Goal: Entertainment & Leisure: Browse casually

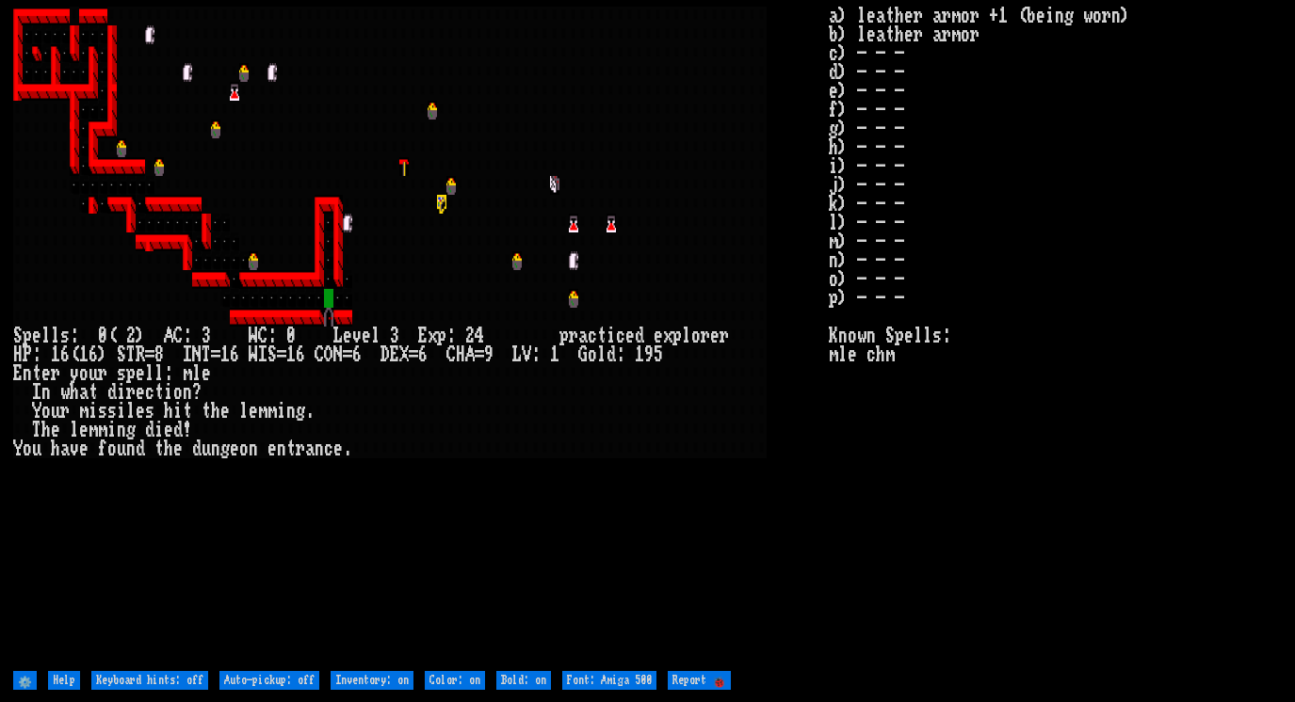
click at [547, 476] on larn at bounding box center [420, 337] width 815 height 660
click at [549, 489] on larn at bounding box center [420, 337] width 815 height 660
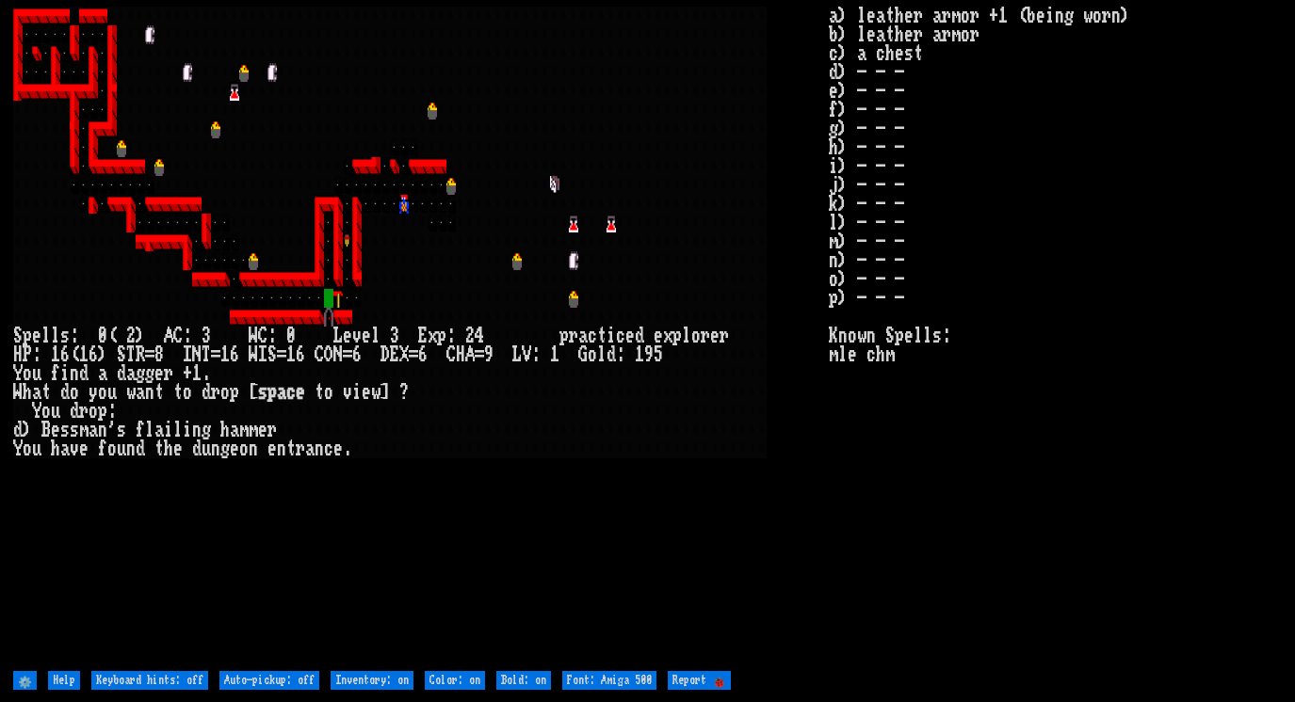
click at [670, 539] on larn at bounding box center [420, 337] width 815 height 660
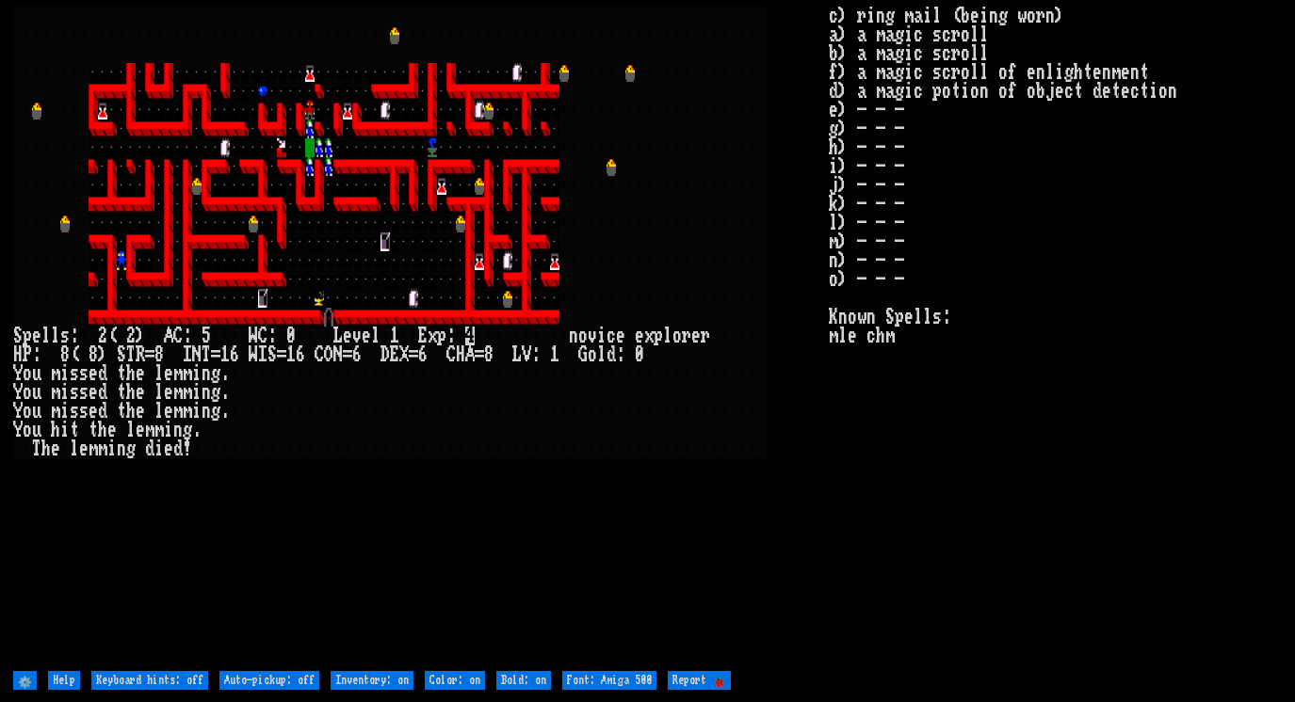
click at [769, 282] on larn at bounding box center [420, 337] width 815 height 660
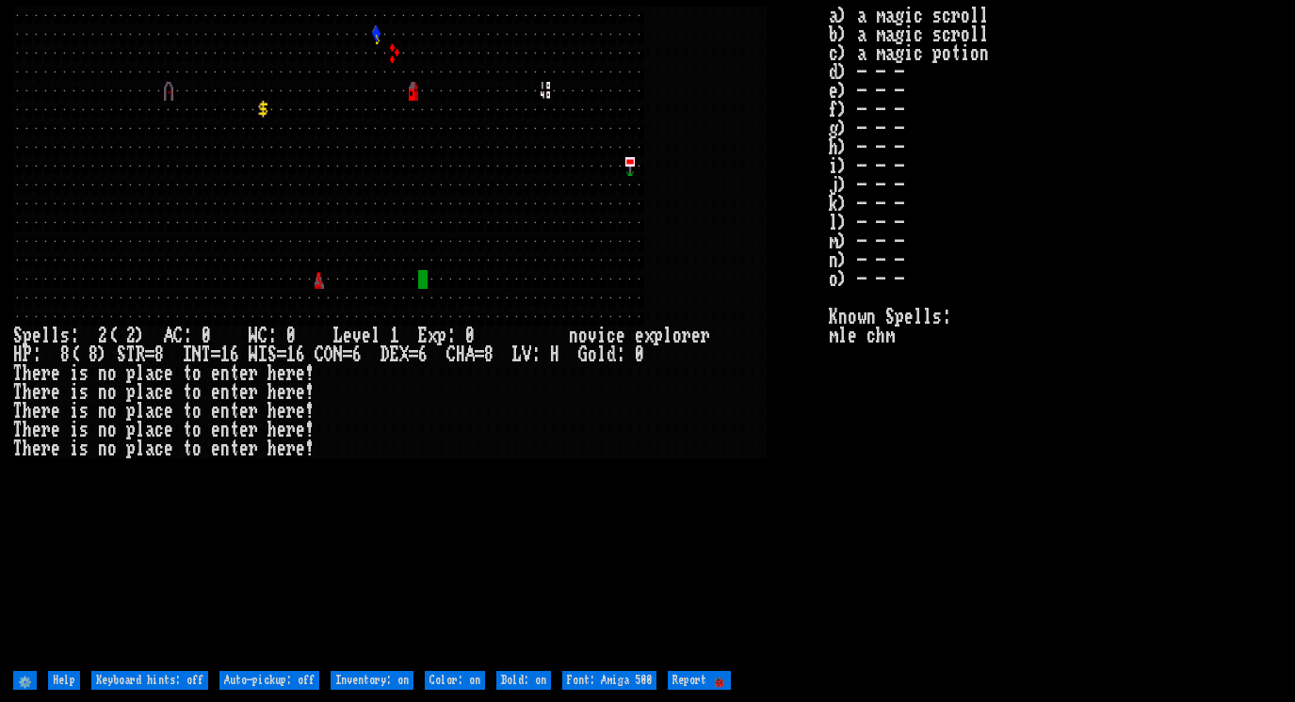
click at [1080, 431] on stats "a) a magic scroll b) a magic scroll c) a magic potion d) - - - e) - - - f) - - …" at bounding box center [1055, 337] width 453 height 660
